Goal: Task Accomplishment & Management: Complete application form

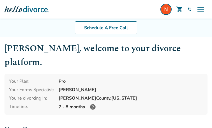
click at [27, 13] on div at bounding box center [26, 9] width 45 height 11
click at [29, 7] on div at bounding box center [26, 9] width 45 height 11
click at [199, 8] on span "menu" at bounding box center [201, 9] width 9 height 9
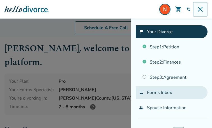
click at [158, 90] on span "Forms Inbox" at bounding box center [159, 92] width 25 height 6
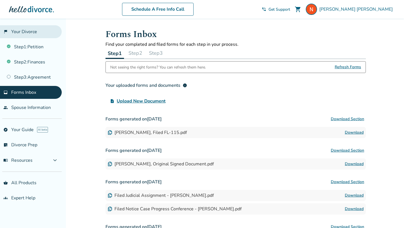
click at [26, 31] on link "flag_2 Your Divorce" at bounding box center [31, 31] width 62 height 13
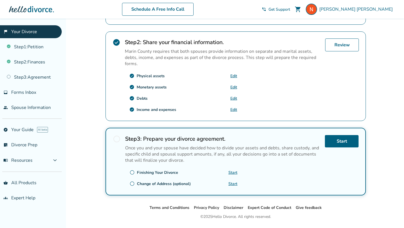
scroll to position [164, 0]
click at [158, 42] on h2 "Step 2 : Share your financial information." at bounding box center [223, 43] width 196 height 8
click at [44, 59] on link "Step 2 : Finances" at bounding box center [31, 62] width 62 height 13
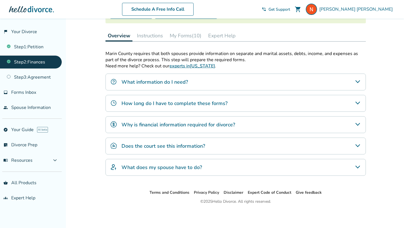
scroll to position [75, 0]
click at [35, 94] on span "Forms Inbox" at bounding box center [23, 92] width 25 height 6
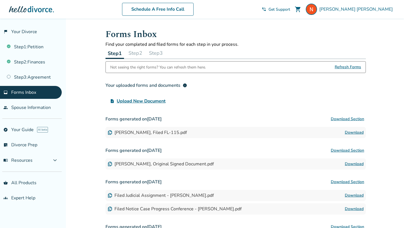
click at [132, 51] on button "Step 2" at bounding box center [135, 52] width 18 height 11
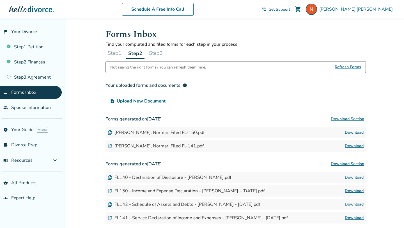
scroll to position [21, 0]
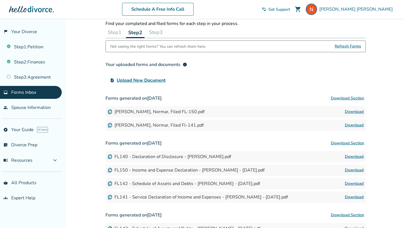
click at [111, 112] on img at bounding box center [110, 112] width 4 height 4
click at [125, 113] on div "[PERSON_NAME], Normar, Filed FL-150.pdf" at bounding box center [156, 112] width 97 height 6
click at [176, 129] on div "[PERSON_NAME], Normar, Filed Fl-141.pdf Download" at bounding box center [236, 125] width 261 height 11
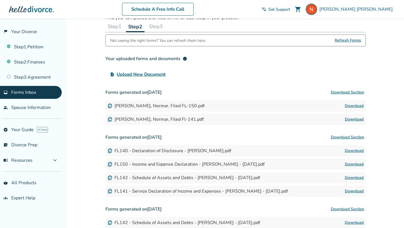
scroll to position [29, 0]
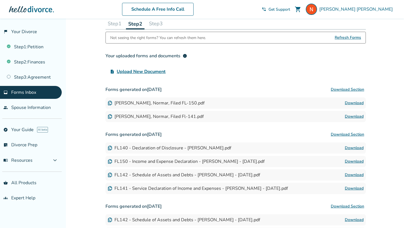
click at [346, 88] on button "Download Section" at bounding box center [347, 89] width 37 height 11
click at [352, 90] on button "Download Section" at bounding box center [347, 89] width 37 height 11
